Goal: Communication & Community: Participate in discussion

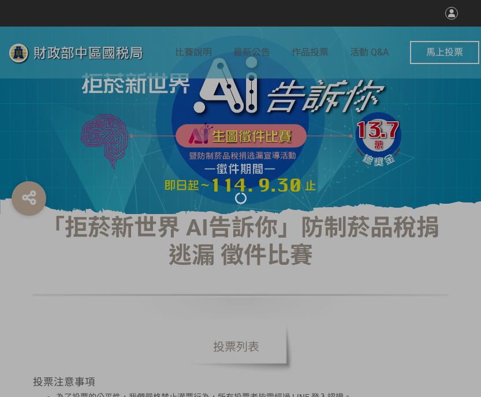
select select "vote"
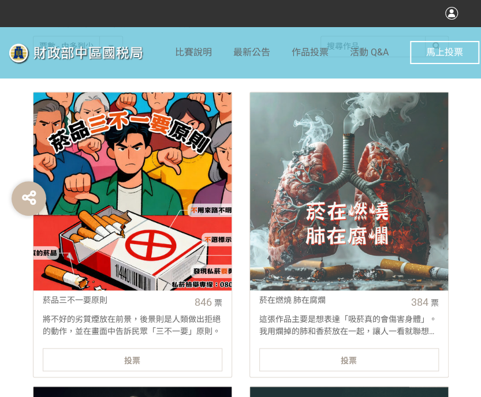
scroll to position [462, 0]
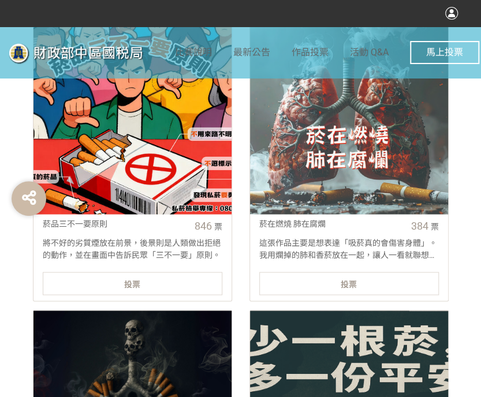
click at [101, 283] on div "投票" at bounding box center [133, 283] width 180 height 23
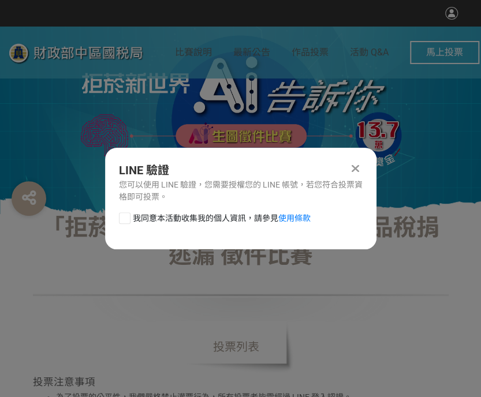
click at [129, 217] on div at bounding box center [125, 219] width 12 height 12
checkbox input "true"
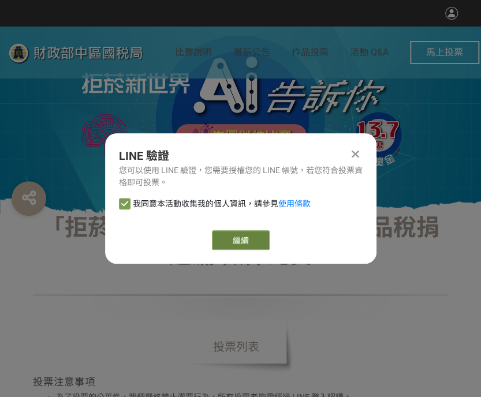
click at [260, 235] on link "繼續" at bounding box center [241, 240] width 58 height 20
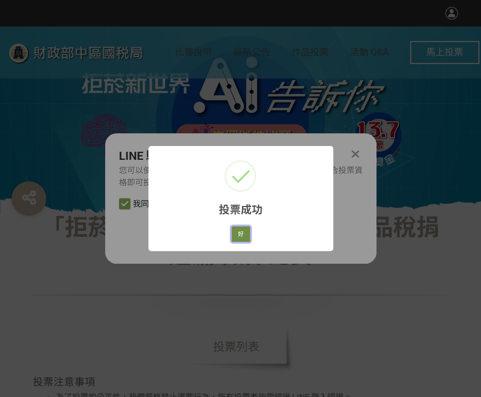
click at [244, 233] on button "好" at bounding box center [241, 234] width 18 height 16
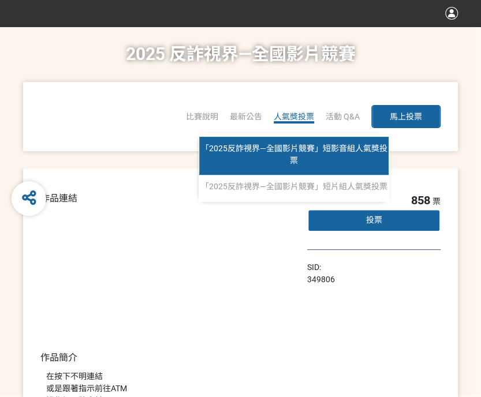
click at [281, 144] on span "「2025反詐視界—全國影片競賽」短影音組人氣獎投票" at bounding box center [294, 154] width 187 height 21
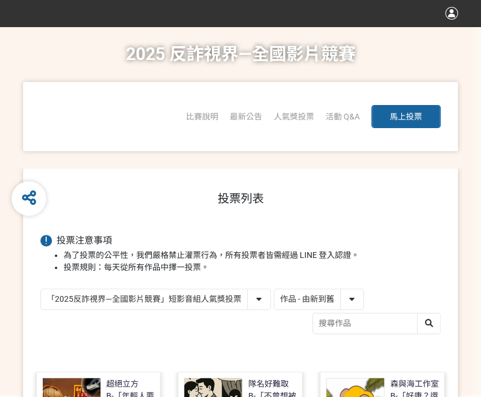
click at [353, 302] on select "作品 - 由新到舊 作品 - 由舊到新 票數 - 由多到少 票數 - 由少到多" at bounding box center [318, 299] width 89 height 20
select select "vote"
click at [274, 289] on select "作品 - 由新到舊 作品 - 由舊到新 票數 - 由多到少 票數 - 由少到多" at bounding box center [318, 299] width 89 height 20
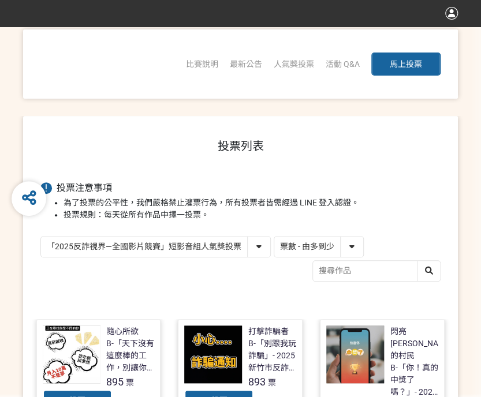
scroll to position [231, 0]
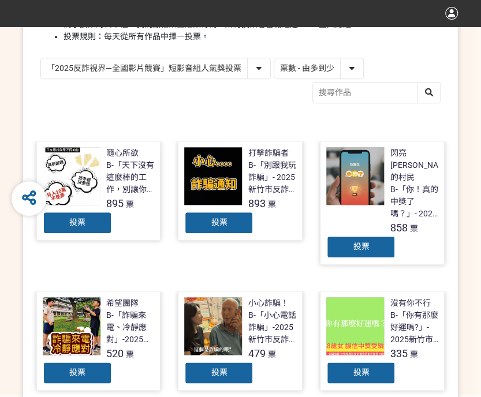
click at [228, 221] on div "投票" at bounding box center [218, 222] width 69 height 23
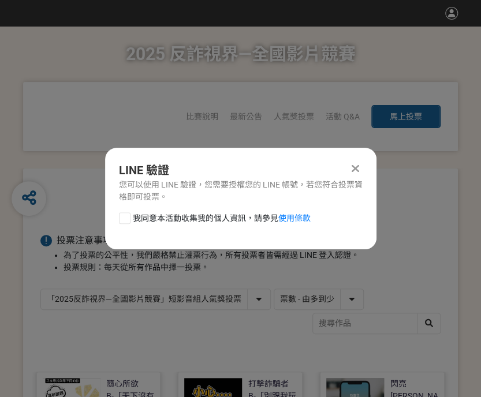
scroll to position [0, 0]
click at [128, 218] on div at bounding box center [125, 219] width 12 height 12
checkbox input "true"
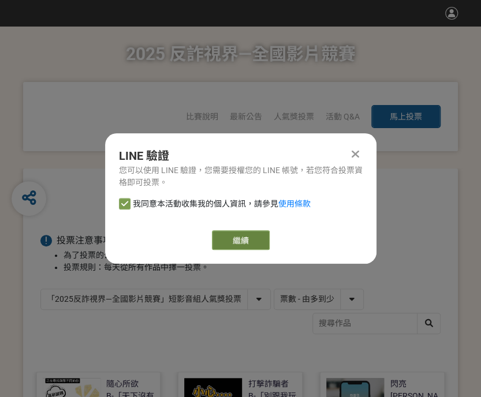
click at [220, 233] on link "繼續" at bounding box center [241, 240] width 58 height 20
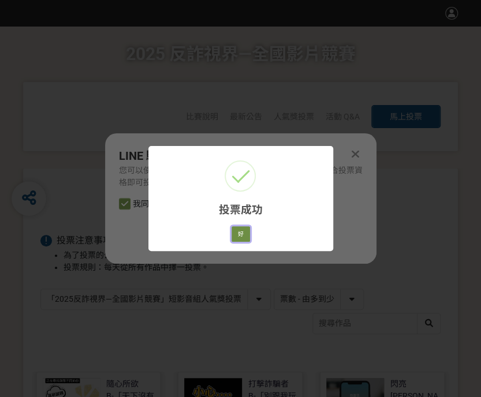
click at [234, 230] on button "好" at bounding box center [241, 234] width 18 height 16
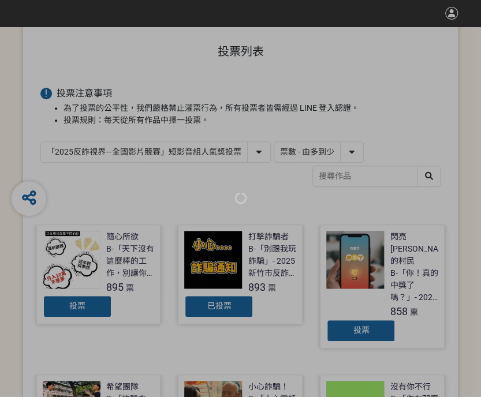
scroll to position [165, 0]
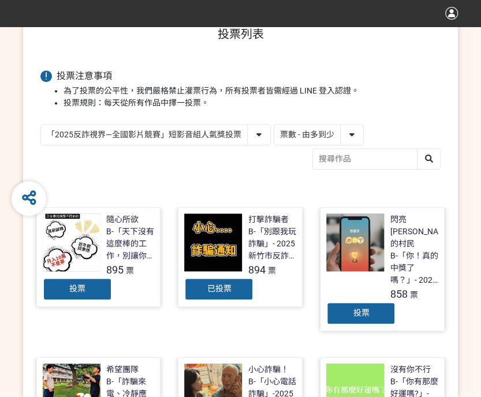
click at [231, 129] on select "「2025反詐視界—全國影片競賽」短影音組人氣獎投票 「2025反詐視界—全國影片競賽」短片組人氣獎投票" at bounding box center [155, 135] width 229 height 20
select select "13146"
click at [41, 125] on select "「2025反詐視界—全國影片競賽」短影音組人氣獎投票 「2025反詐視界—全國影片競賽」短片組人氣獎投票" at bounding box center [155, 135] width 229 height 20
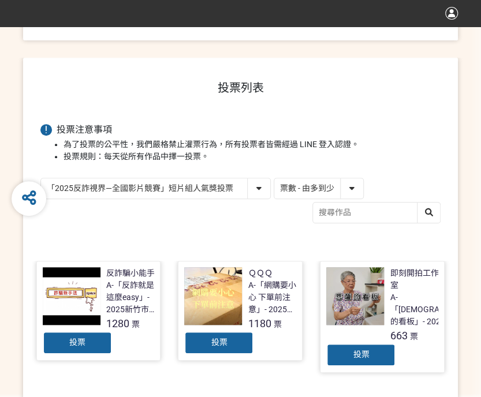
scroll to position [116, 0]
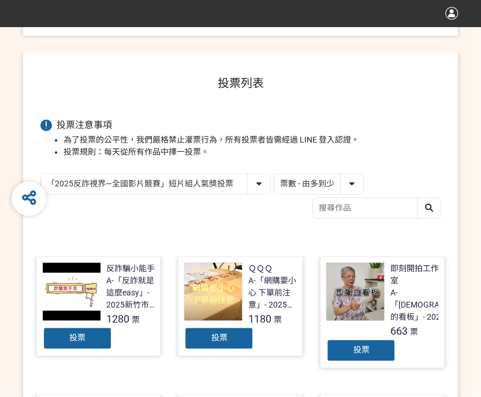
click at [212, 332] on div "投票" at bounding box center [218, 338] width 69 height 23
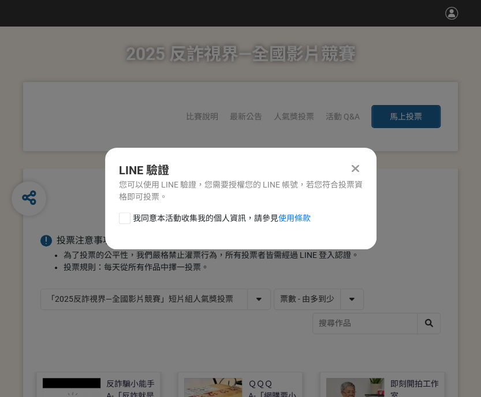
scroll to position [0, 0]
click at [121, 217] on div at bounding box center [125, 219] width 12 height 12
checkbox input "true"
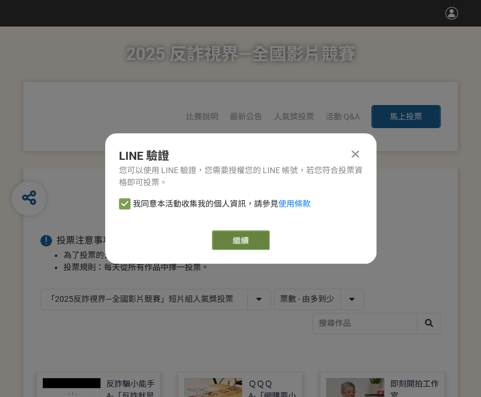
click at [216, 236] on link "繼續" at bounding box center [241, 240] width 58 height 20
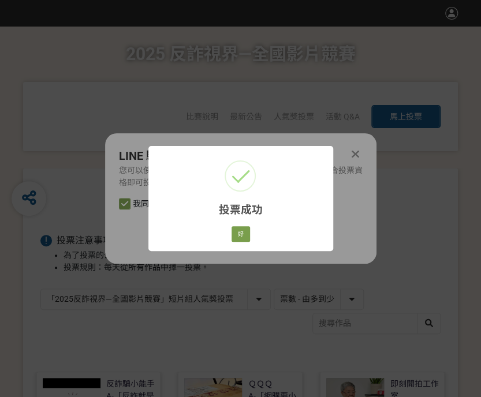
click at [228, 236] on div "投票成功 × 好 Cancel" at bounding box center [240, 198] width 185 height 105
click at [225, 239] on div "投票成功 × 好 Cancel" at bounding box center [240, 198] width 185 height 105
click at [233, 230] on button "好" at bounding box center [241, 234] width 18 height 16
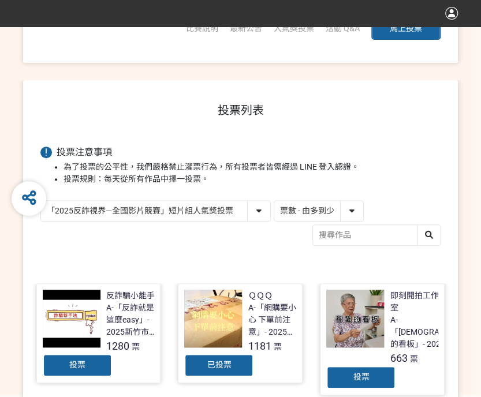
scroll to position [101, 0]
